Goal: Information Seeking & Learning: Check status

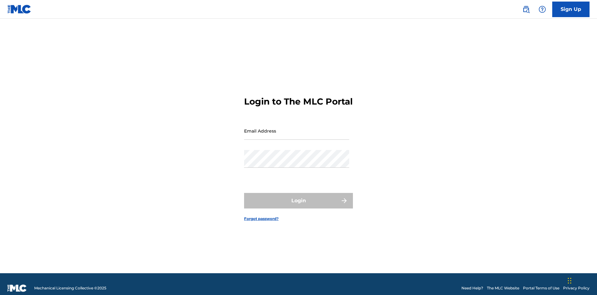
scroll to position [8, 0]
click at [296, 128] on input "Email Address" at bounding box center [296, 131] width 105 height 18
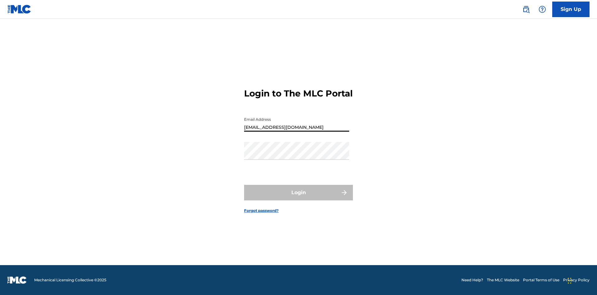
type input "[EMAIL_ADDRESS][DOMAIN_NAME]"
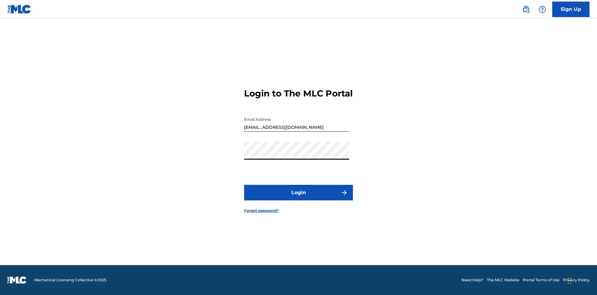
click at [298, 198] on button "Login" at bounding box center [298, 193] width 109 height 16
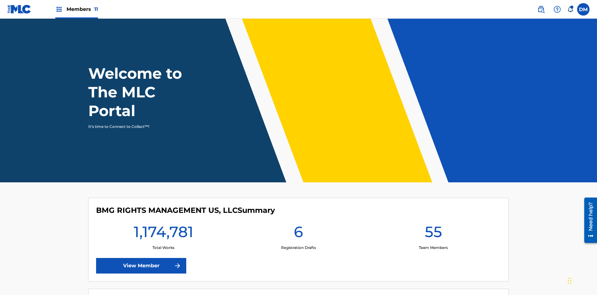
scroll to position [27, 0]
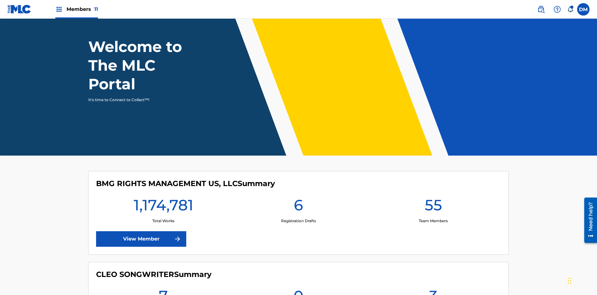
click at [76, 9] on span "Members 11" at bounding box center [82, 9] width 31 height 7
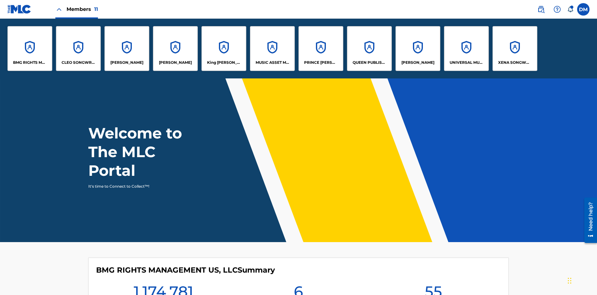
click at [466, 62] on p "UNIVERSAL MUSIC PUB GROUP" at bounding box center [466, 63] width 34 height 6
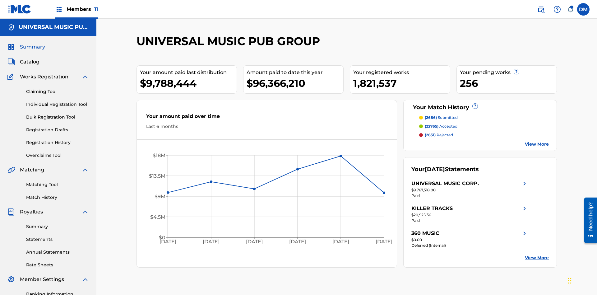
click at [57, 223] on link "Summary" at bounding box center [57, 226] width 63 height 7
